Goal: Task Accomplishment & Management: Manage account settings

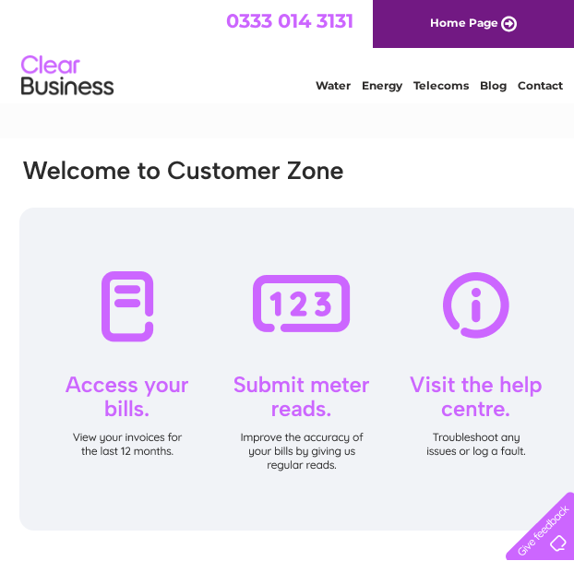
click at [324, 108] on html "0333 014 3131 Home Page Water Energy Telecoms Blog Contact" at bounding box center [287, 54] width 574 height 108
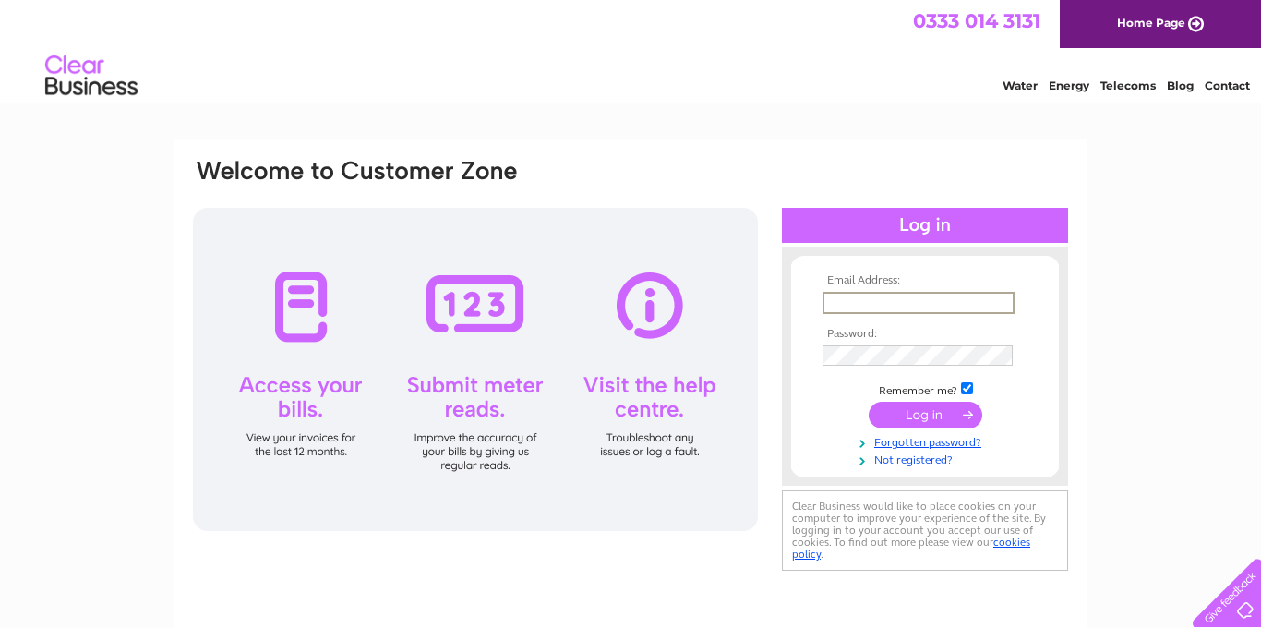
click at [573, 293] on input "text" at bounding box center [919, 303] width 192 height 22
type input "a"
type input "larkarnot@blueyonder.co.uk"
click at [573, 417] on input "submit" at bounding box center [926, 413] width 114 height 26
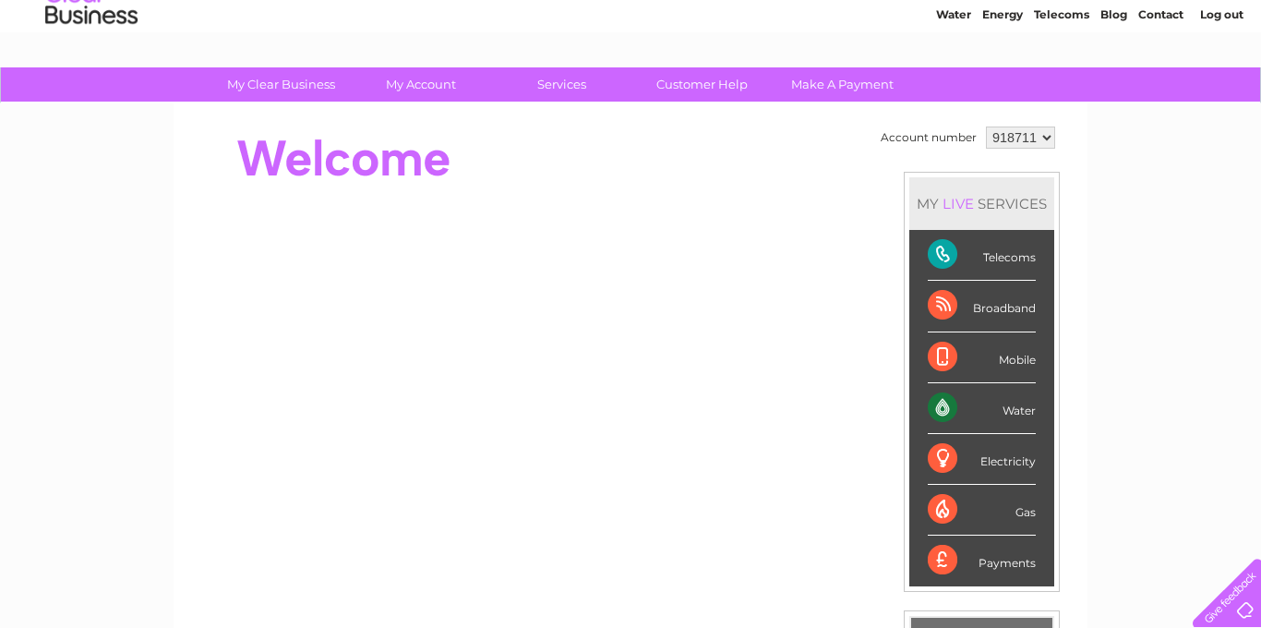
scroll to position [67, 0]
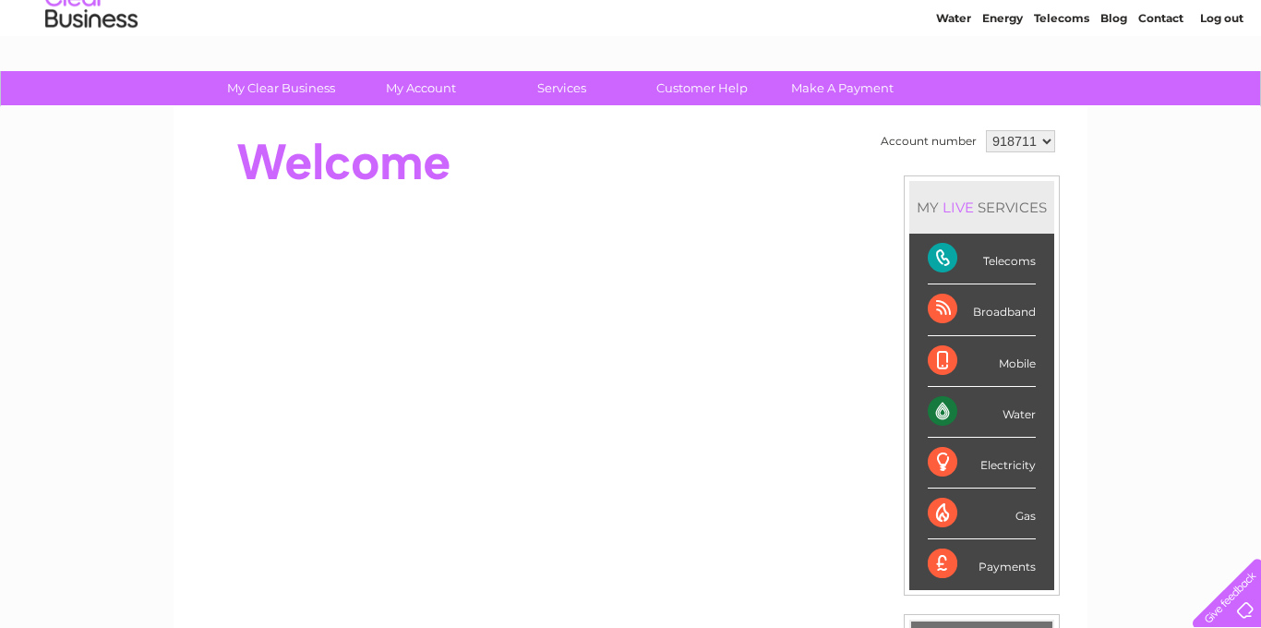
click at [1006, 270] on div "Telecoms" at bounding box center [982, 259] width 108 height 51
click at [1022, 414] on div "Water" at bounding box center [982, 412] width 108 height 51
click at [1112, 254] on div "My Clear Business Login Details My Details My Preferences Link Account My Accou…" at bounding box center [630, 590] width 1261 height 1038
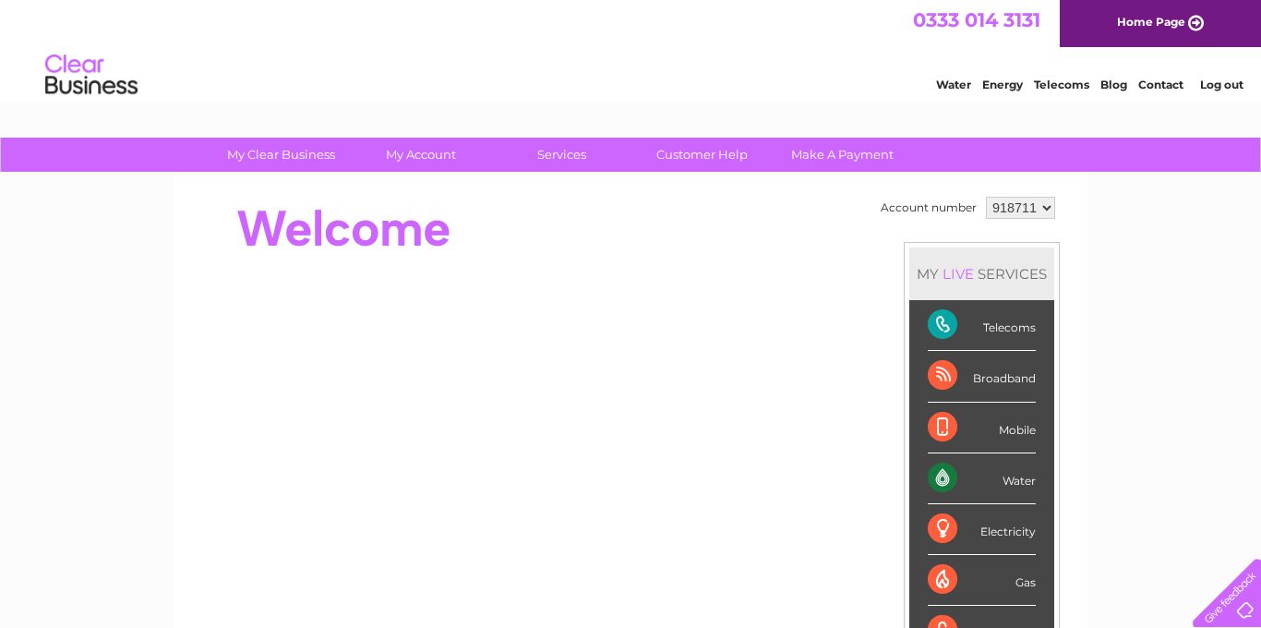
scroll to position [0, 0]
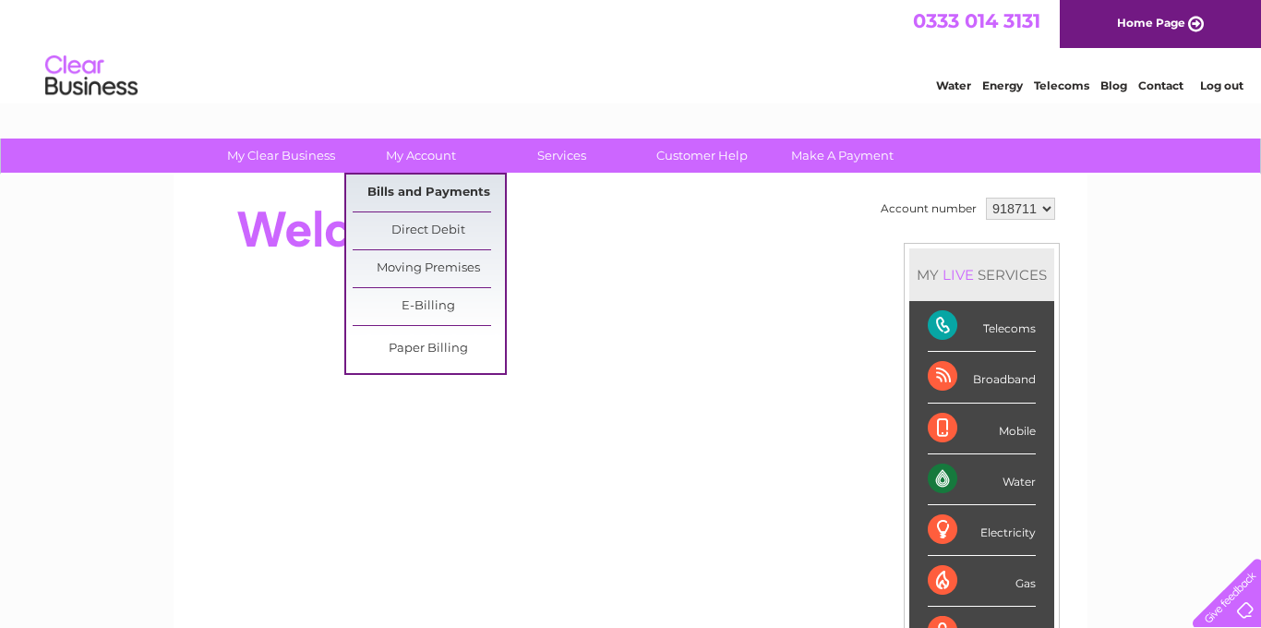
click at [403, 187] on link "Bills and Payments" at bounding box center [429, 192] width 152 height 37
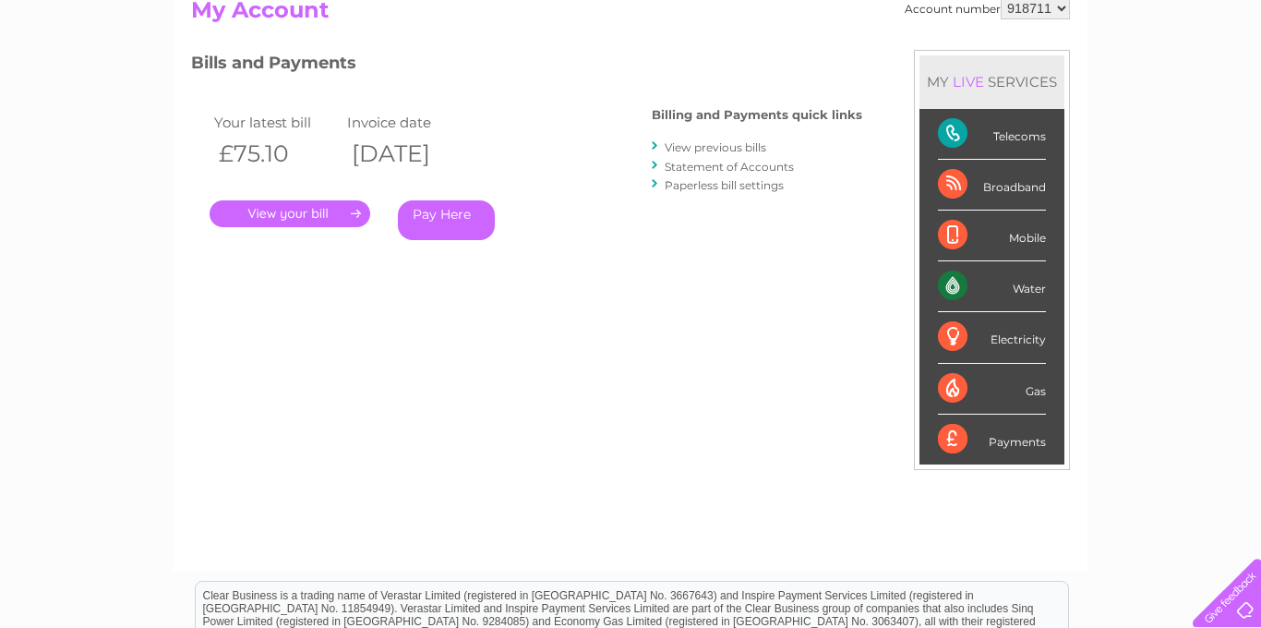
scroll to position [189, 0]
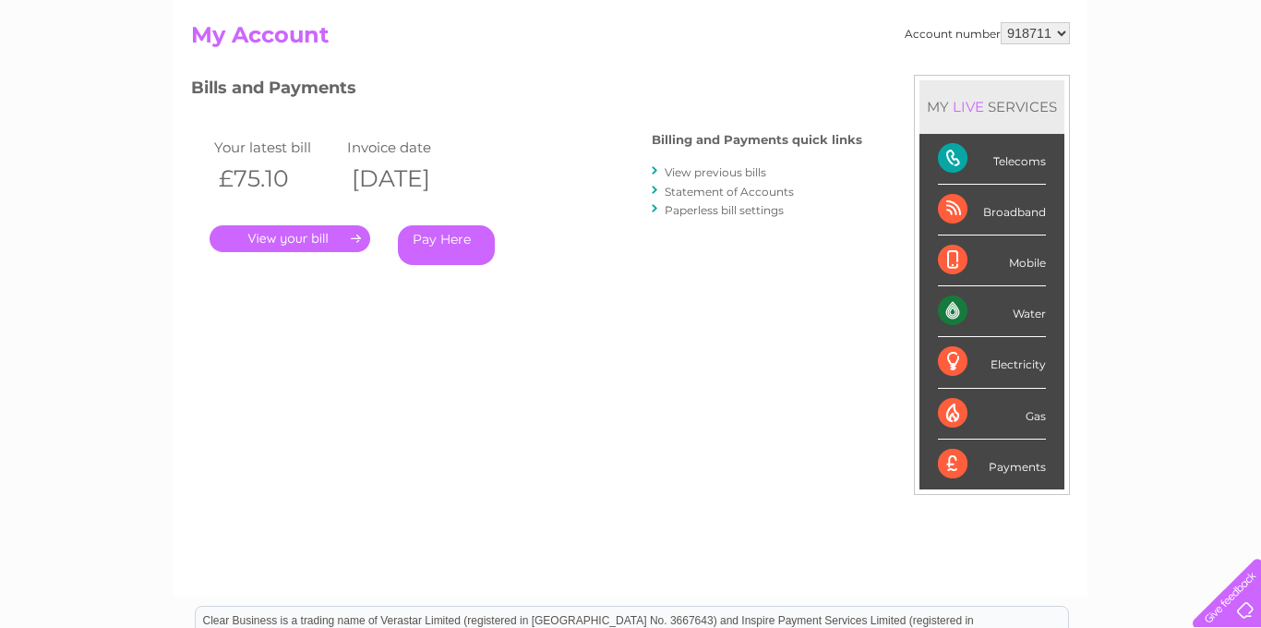
click at [357, 240] on link "." at bounding box center [290, 238] width 161 height 27
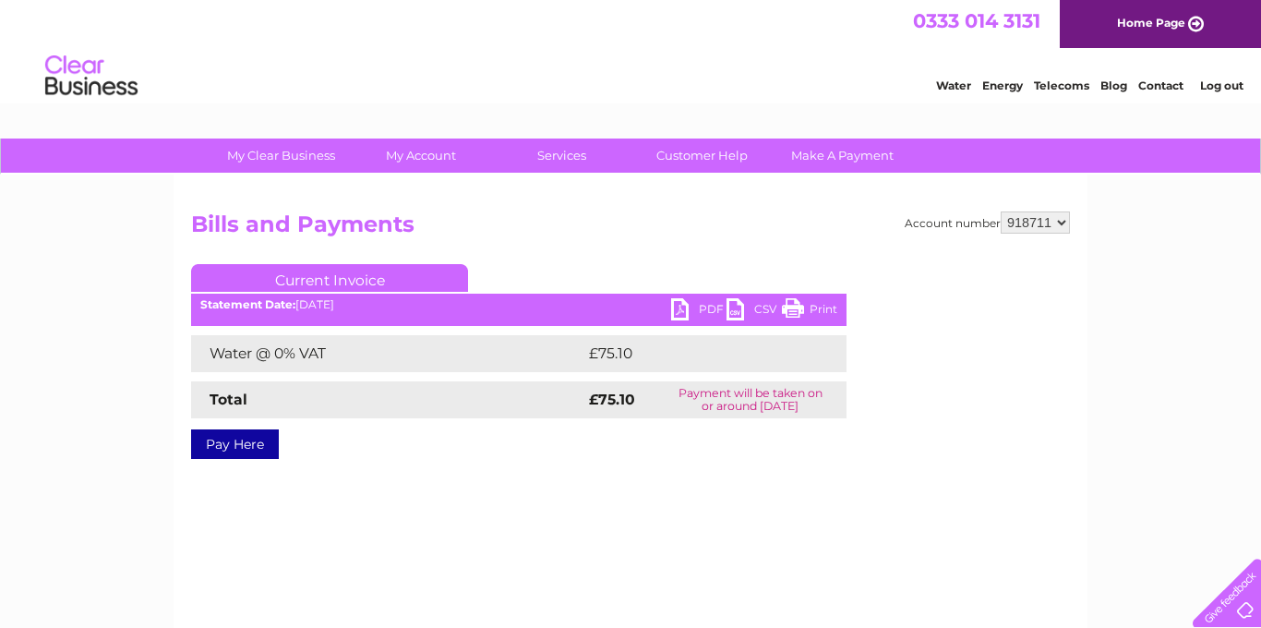
click at [1061, 222] on select "918711 918714" at bounding box center [1035, 222] width 69 height 22
select select "918714"
click at [1001, 211] on select "918711 918714" at bounding box center [1035, 222] width 69 height 22
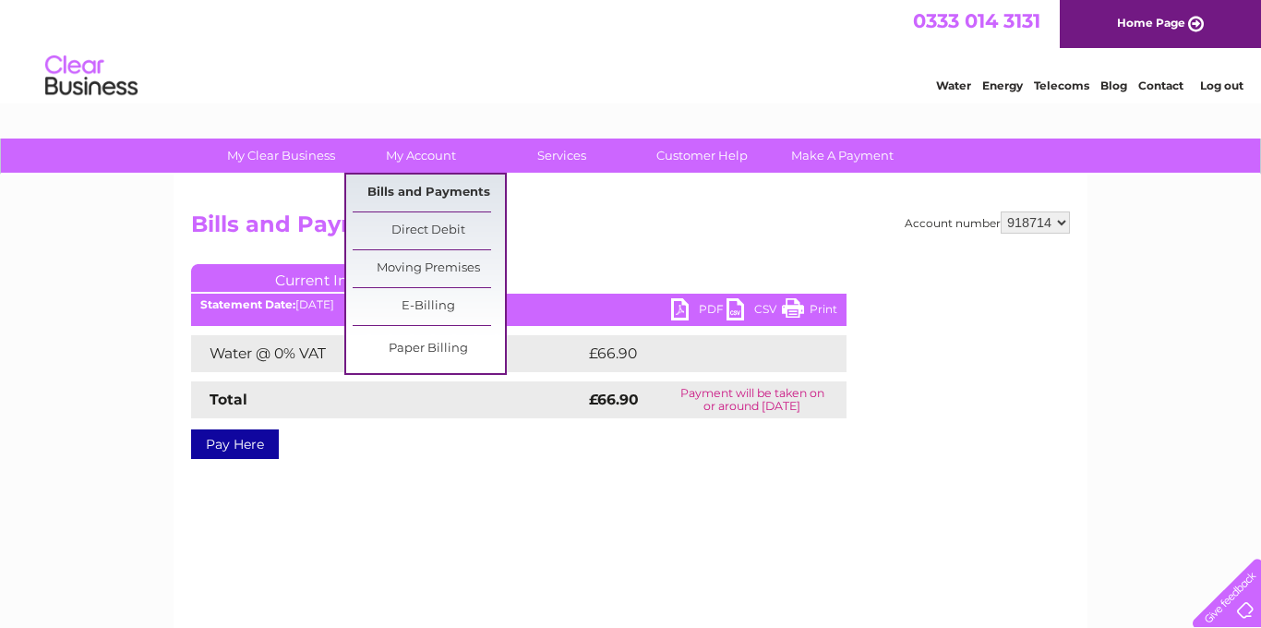
click at [426, 197] on link "Bills and Payments" at bounding box center [429, 192] width 152 height 37
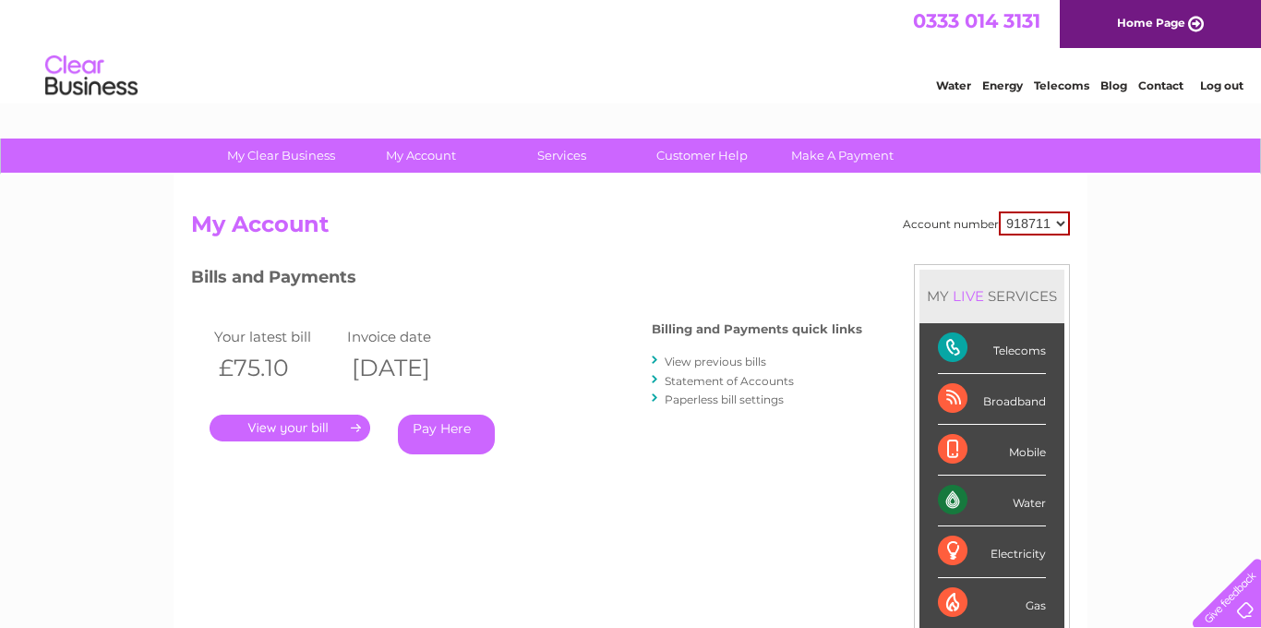
click at [326, 427] on link "." at bounding box center [290, 428] width 161 height 27
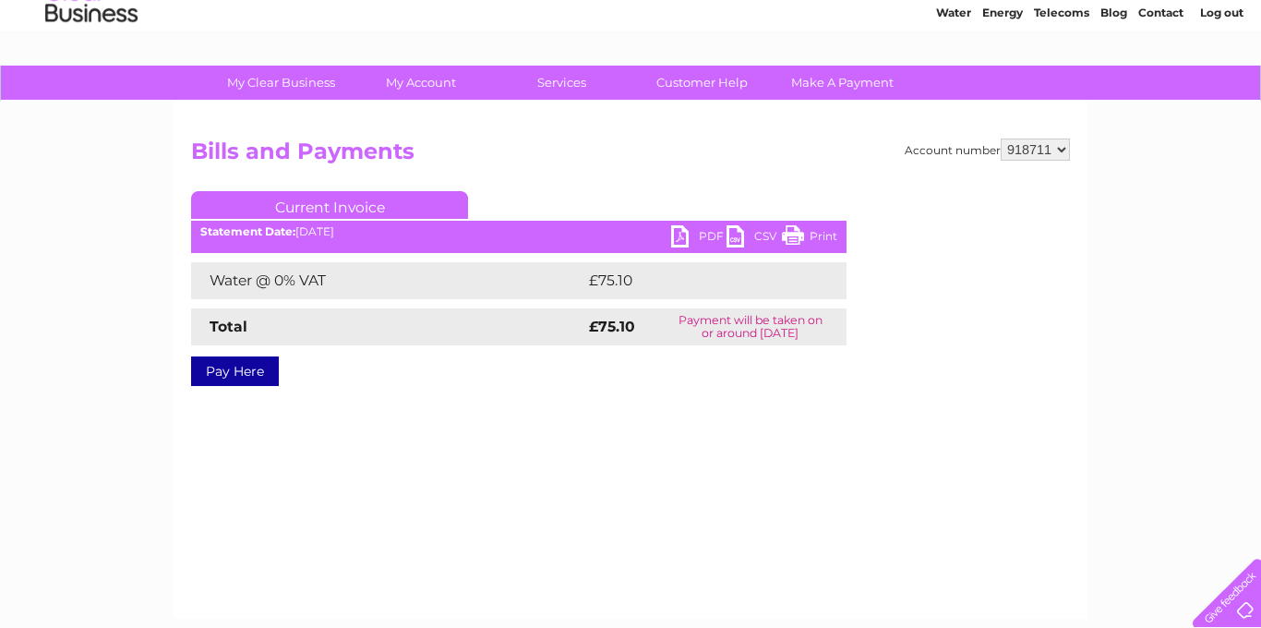
scroll to position [66, 0]
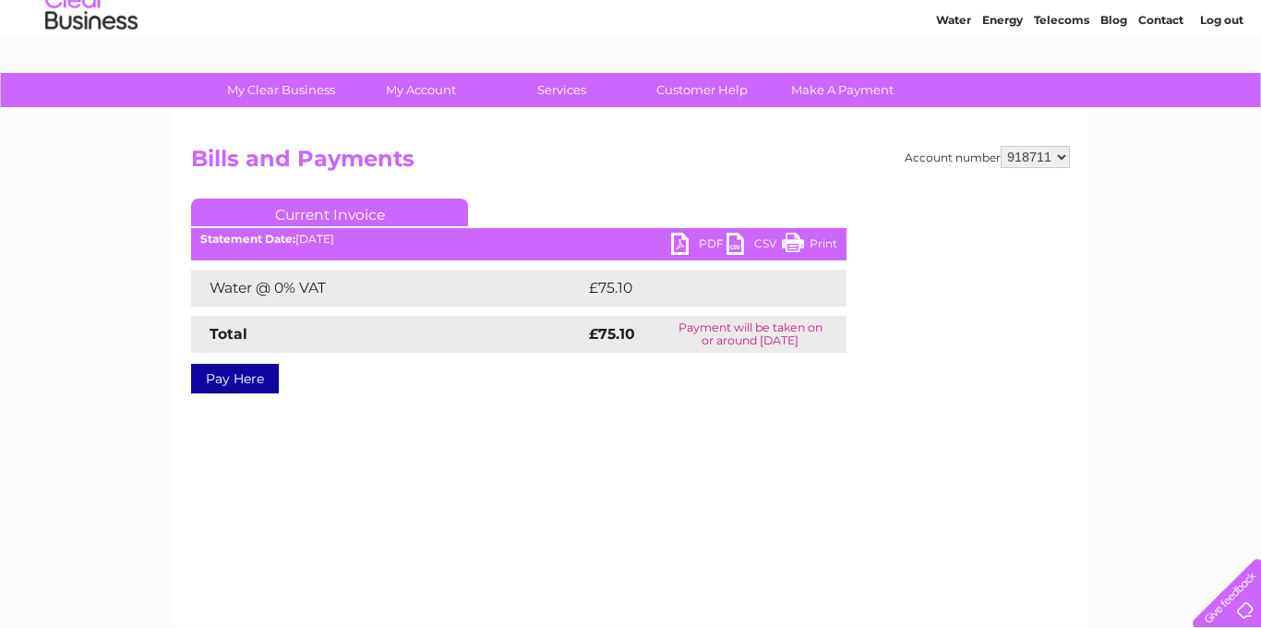
click at [445, 209] on link "Current Invoice" at bounding box center [329, 212] width 277 height 28
click at [704, 241] on link "PDF" at bounding box center [698, 246] width 55 height 27
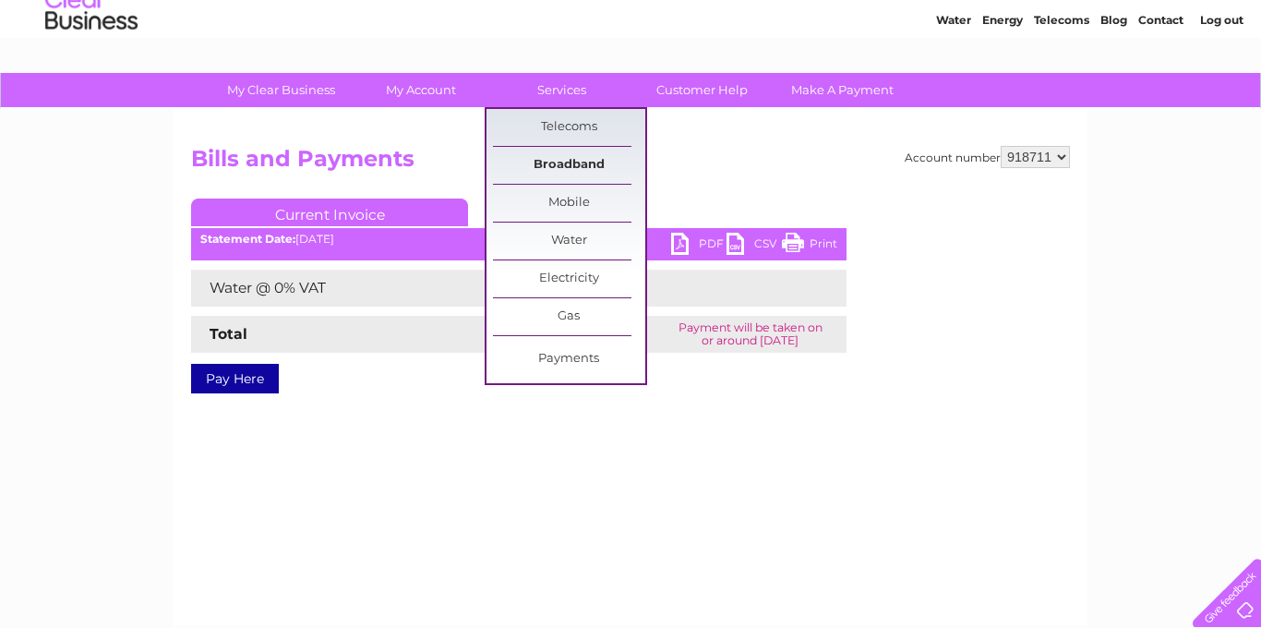
click at [569, 155] on link "Broadband" at bounding box center [569, 165] width 152 height 37
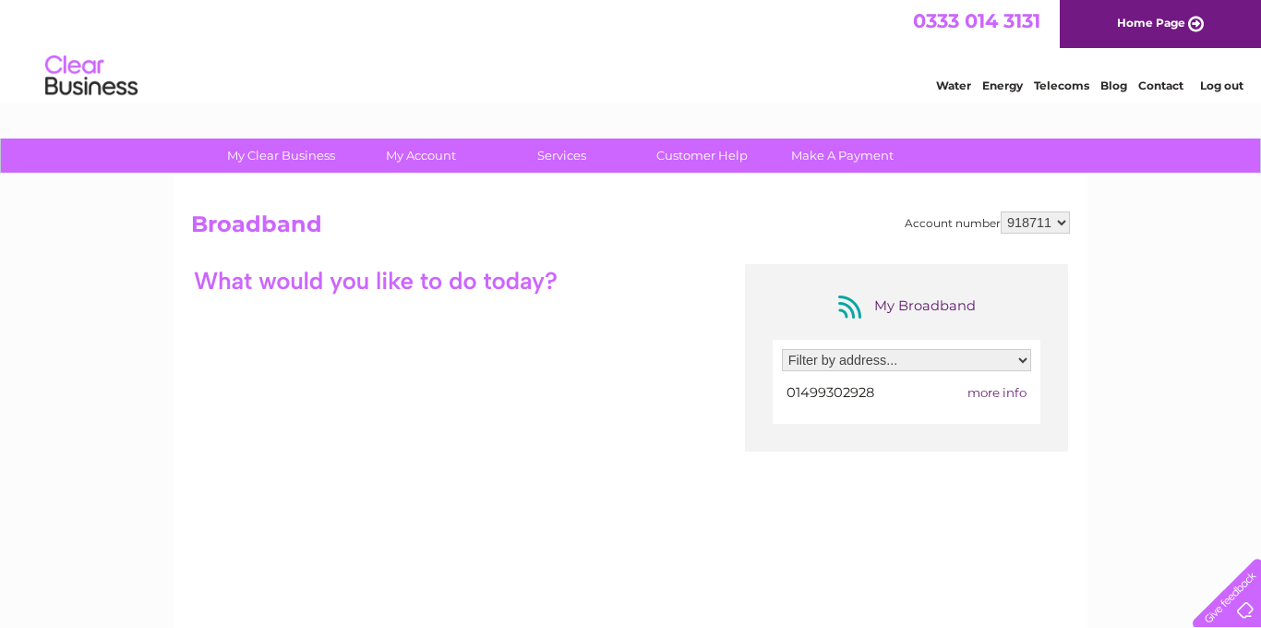
click at [1013, 393] on span "more info" at bounding box center [997, 392] width 59 height 15
click at [1002, 392] on span "more info" at bounding box center [997, 392] width 59 height 15
click at [1021, 361] on select "Filter by address... St Malieu Hall, Newtown, Inveraray, Midlothian, PA32 8UH" at bounding box center [906, 360] width 249 height 22
select select "2259417"
click at [782, 349] on select "Filter by address... St Malieu Hall, Newtown, Inveraray, Midlothian, PA32 8UH" at bounding box center [906, 360] width 249 height 22
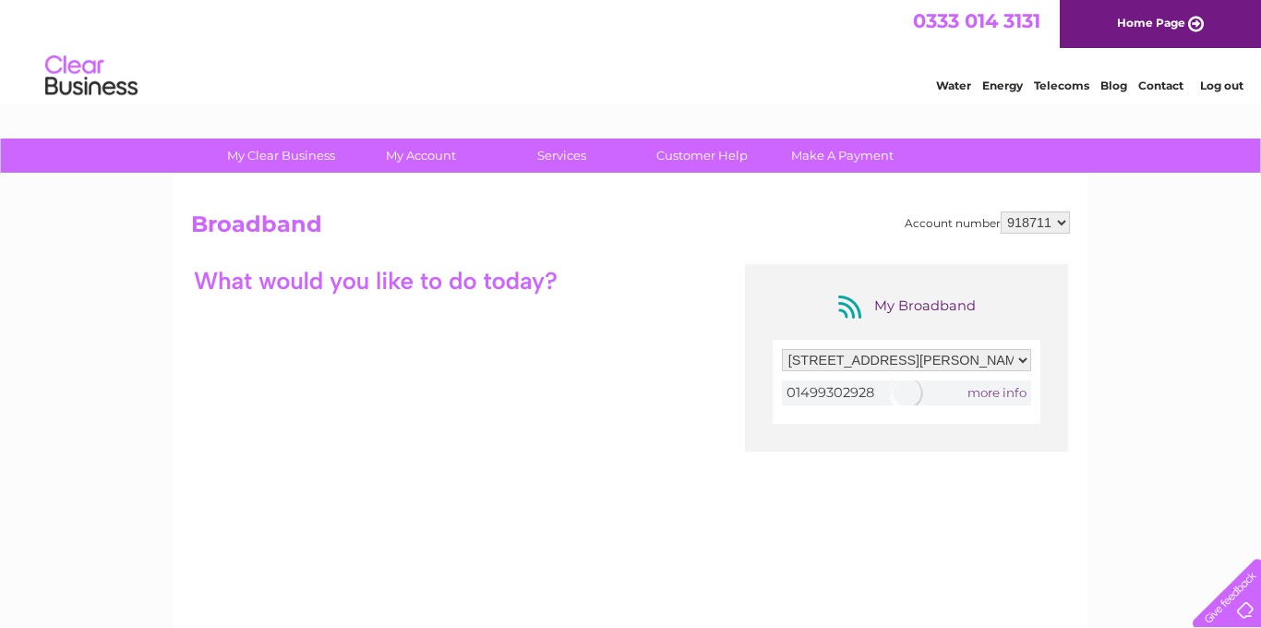
click at [1006, 392] on div at bounding box center [906, 392] width 249 height 25
